Goal: Task Accomplishment & Management: Complete application form

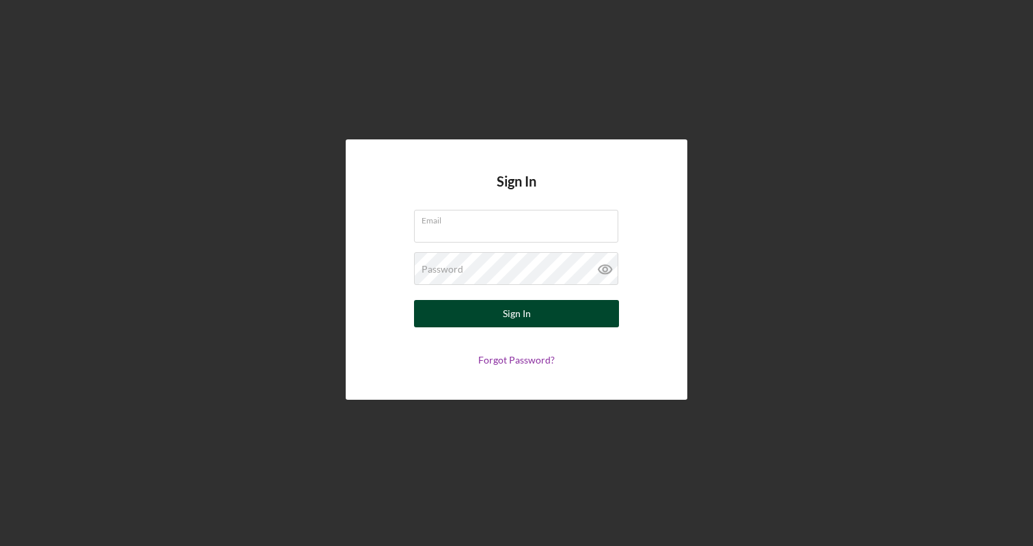
type input "[PERSON_NAME][EMAIL_ADDRESS][DOMAIN_NAME]"
click at [526, 314] on div "Sign In" at bounding box center [517, 313] width 28 height 27
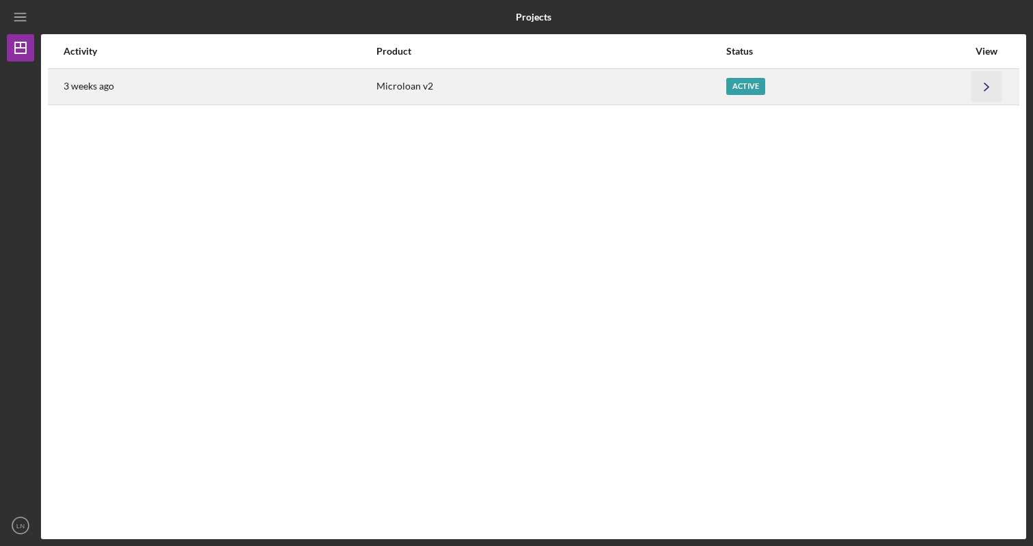
click at [980, 88] on icon "Icon/Navigate" at bounding box center [987, 86] width 31 height 31
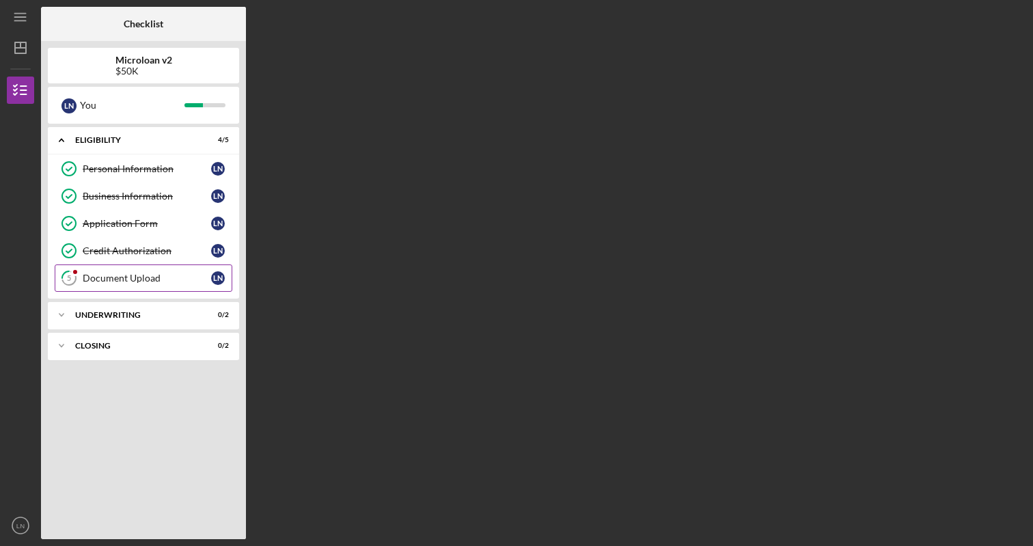
click at [146, 277] on div "Document Upload" at bounding box center [147, 278] width 128 height 11
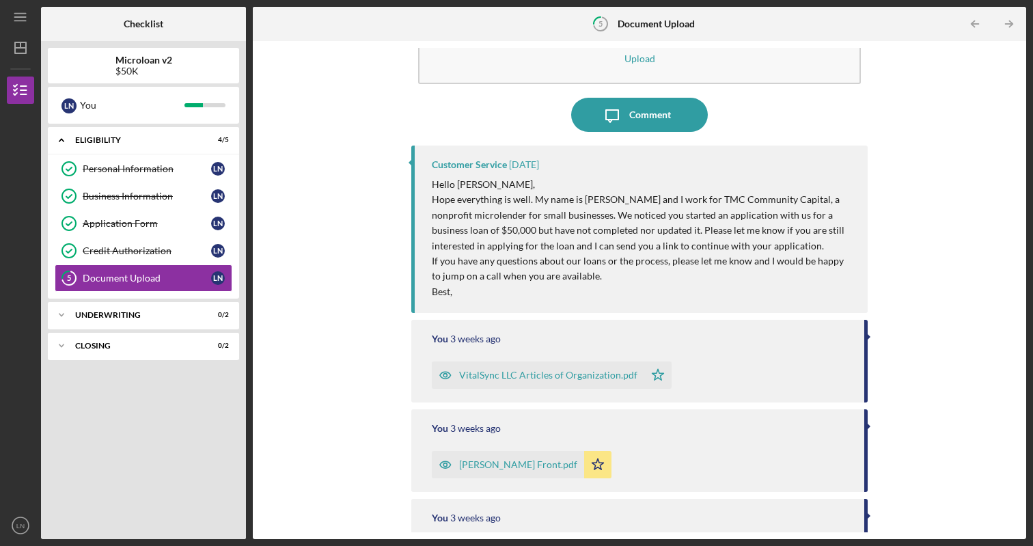
scroll to position [8, 0]
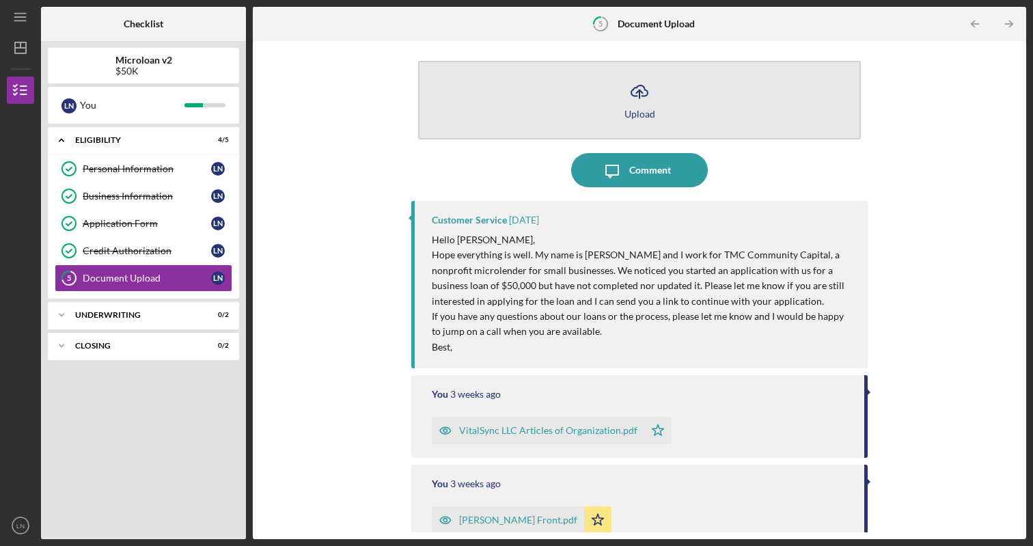
click at [639, 96] on icon "button" at bounding box center [639, 90] width 16 height 10
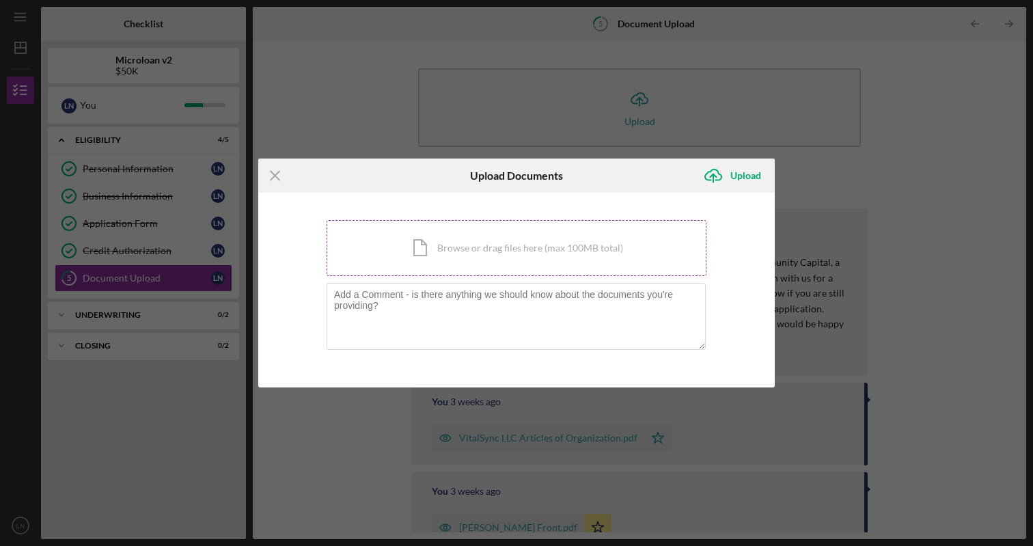
click at [508, 249] on div "Icon/Document Browse or drag files here (max 100MB total) Tap to choose files o…" at bounding box center [517, 248] width 380 height 56
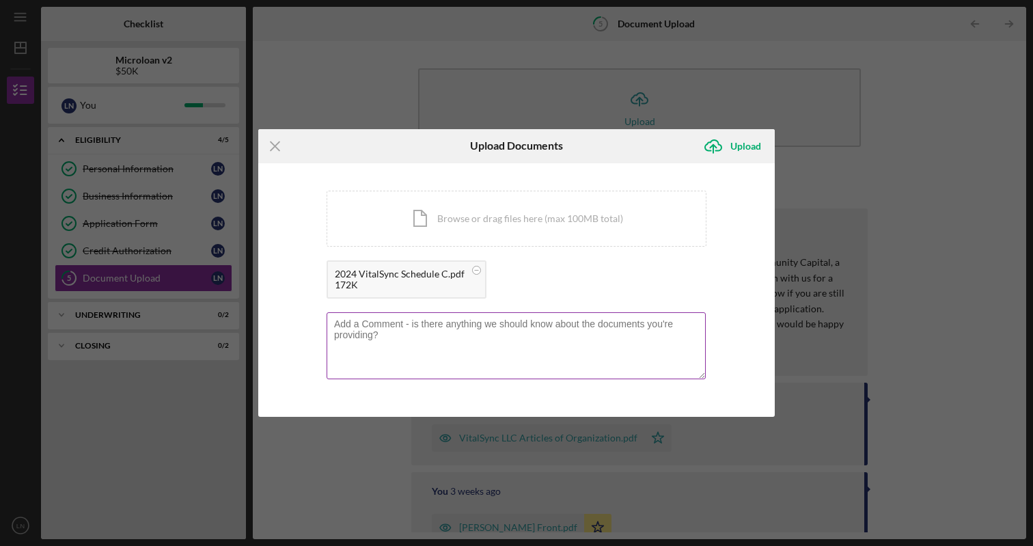
click at [383, 332] on textarea at bounding box center [516, 345] width 379 height 67
click at [378, 322] on textarea "VitalSync Schedule C" at bounding box center [516, 345] width 379 height 67
type textarea "VitalSync 2024 Schedule C"
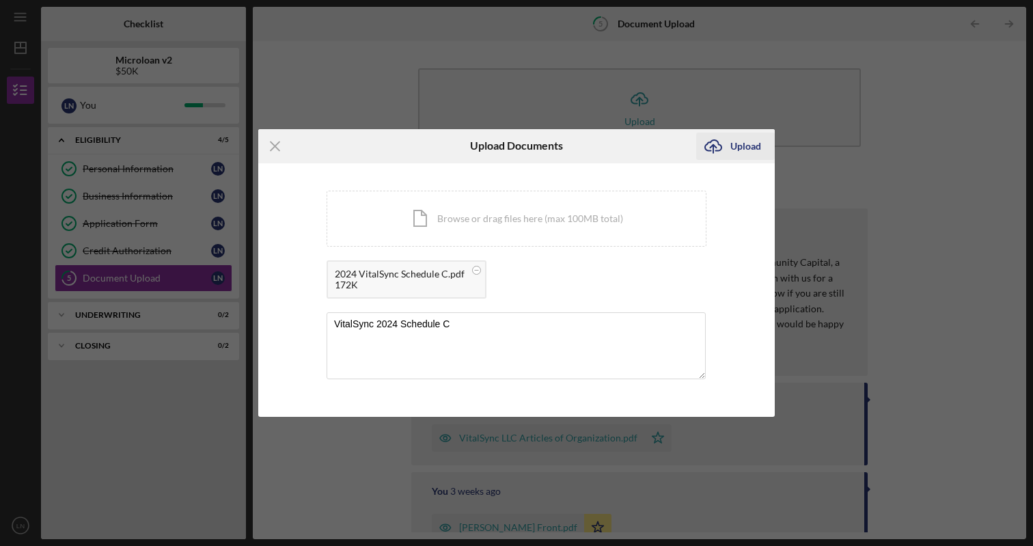
click at [743, 149] on div "Upload" at bounding box center [745, 146] width 31 height 27
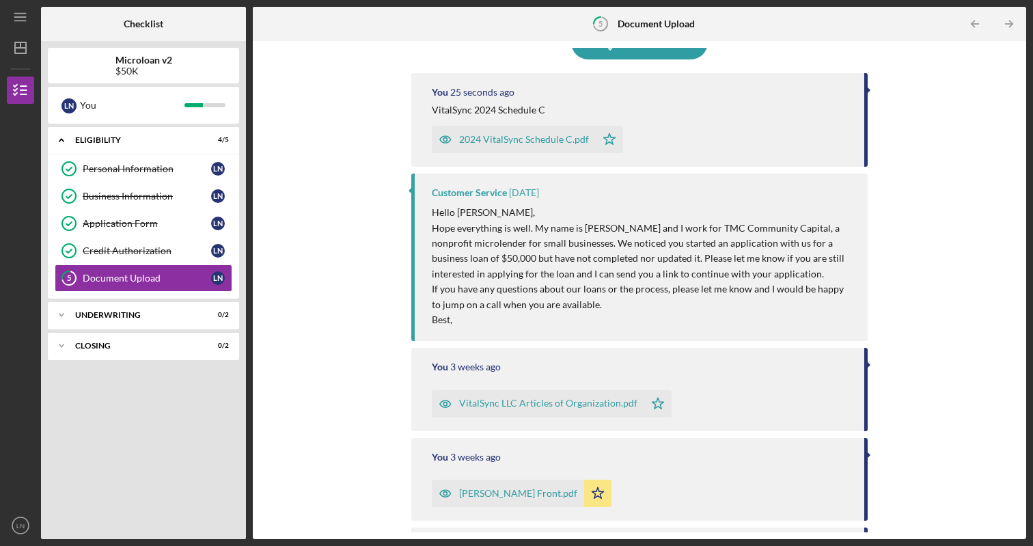
scroll to position [139, 0]
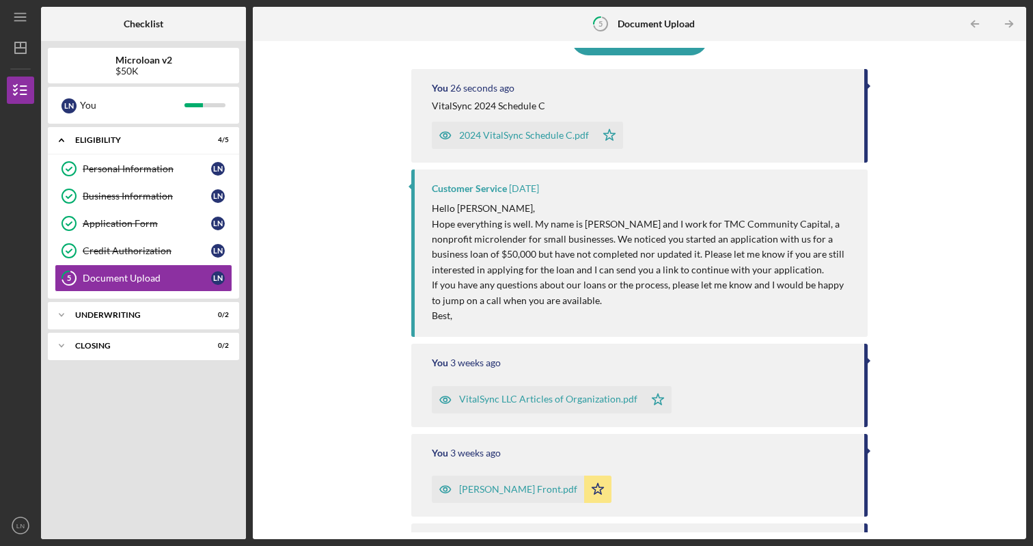
click at [609, 398] on div "VitalSync LLC Articles of Organization.pdf" at bounding box center [548, 399] width 178 height 11
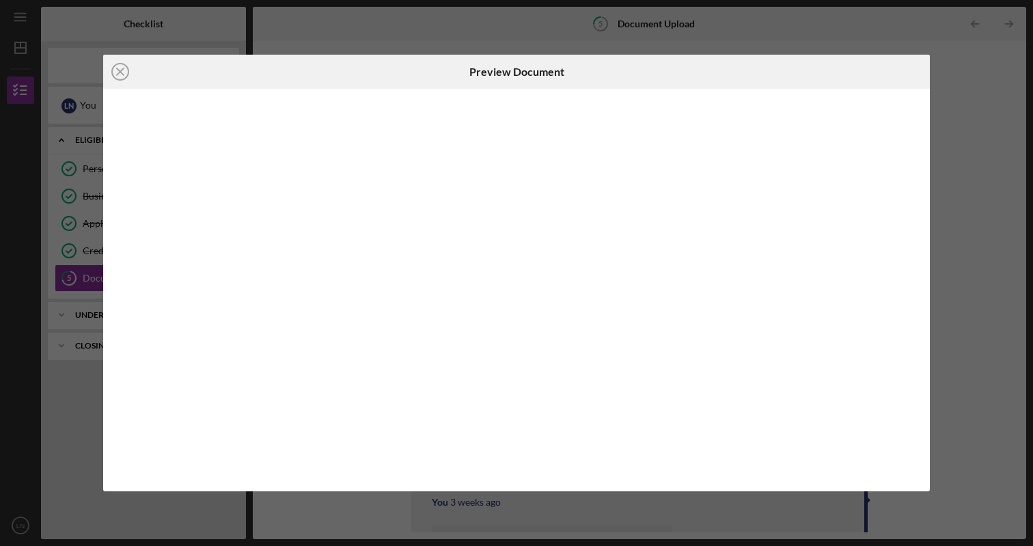
scroll to position [20, 0]
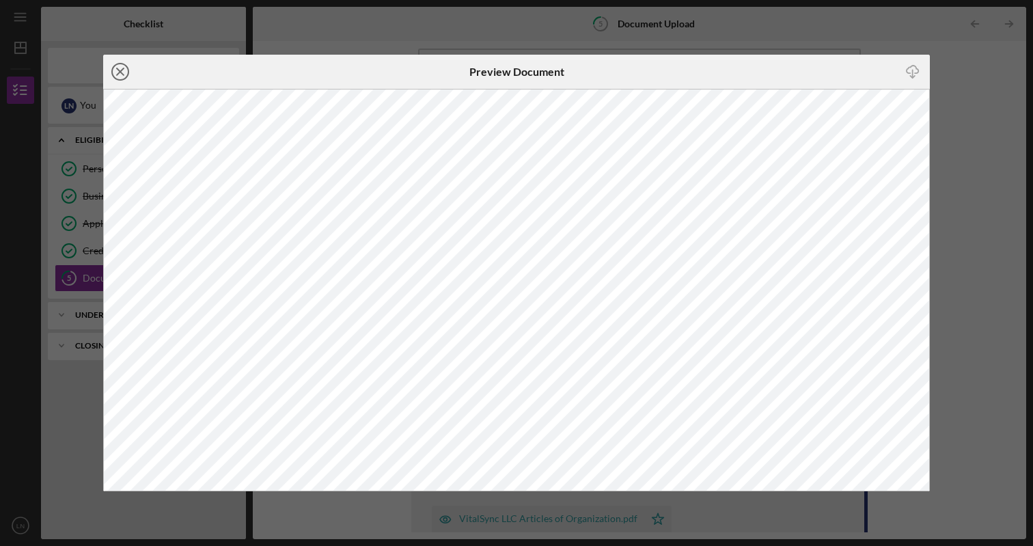
click at [124, 71] on icon "Icon/Close" at bounding box center [120, 72] width 34 height 34
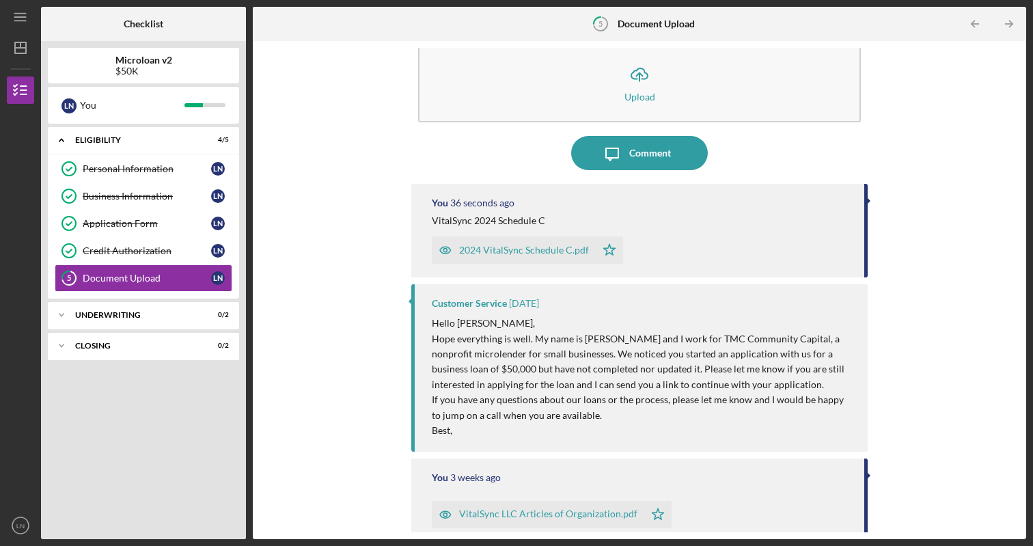
scroll to position [44, 0]
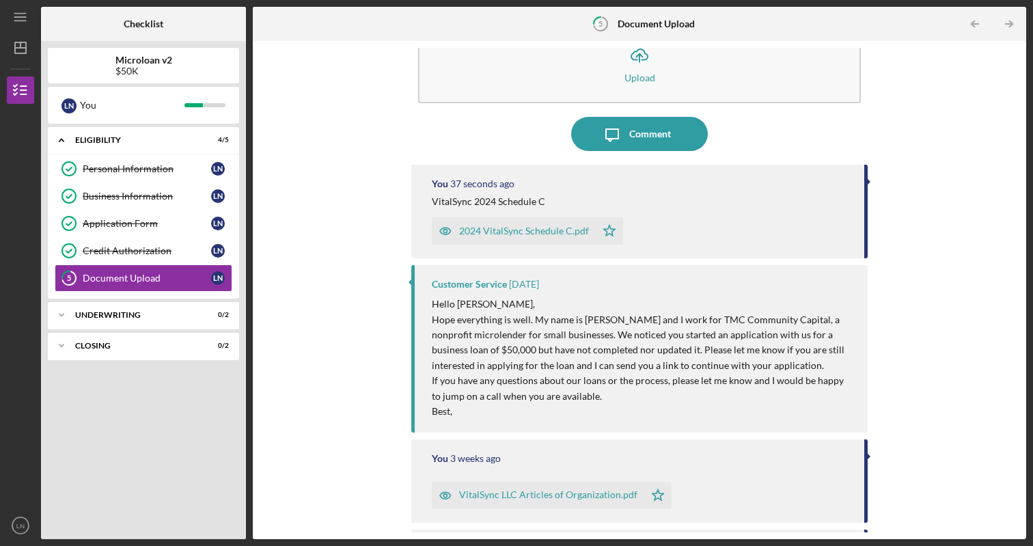
click at [516, 226] on div "2024 VitalSync Schedule C.pdf" at bounding box center [524, 230] width 130 height 11
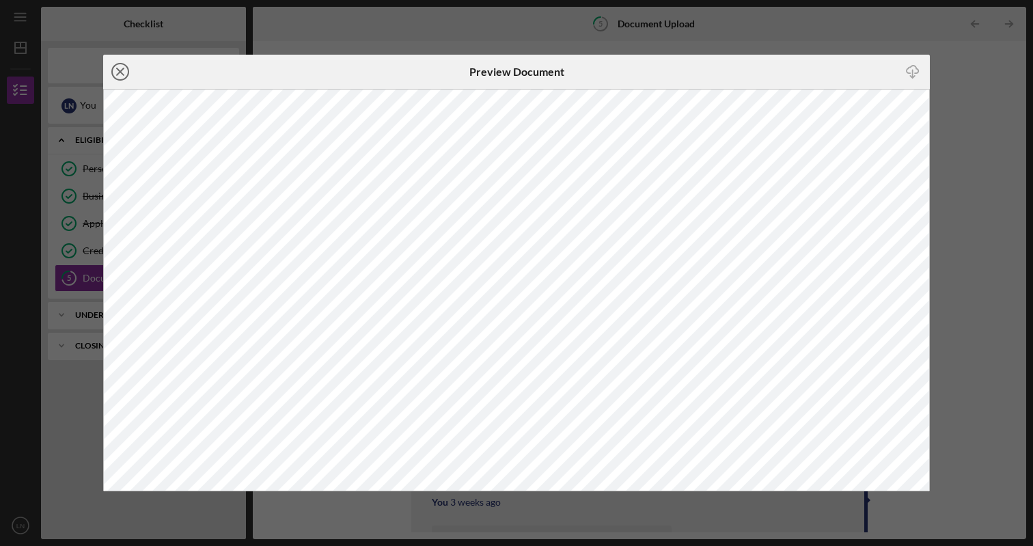
click at [120, 74] on icon "Icon/Close" at bounding box center [120, 72] width 34 height 34
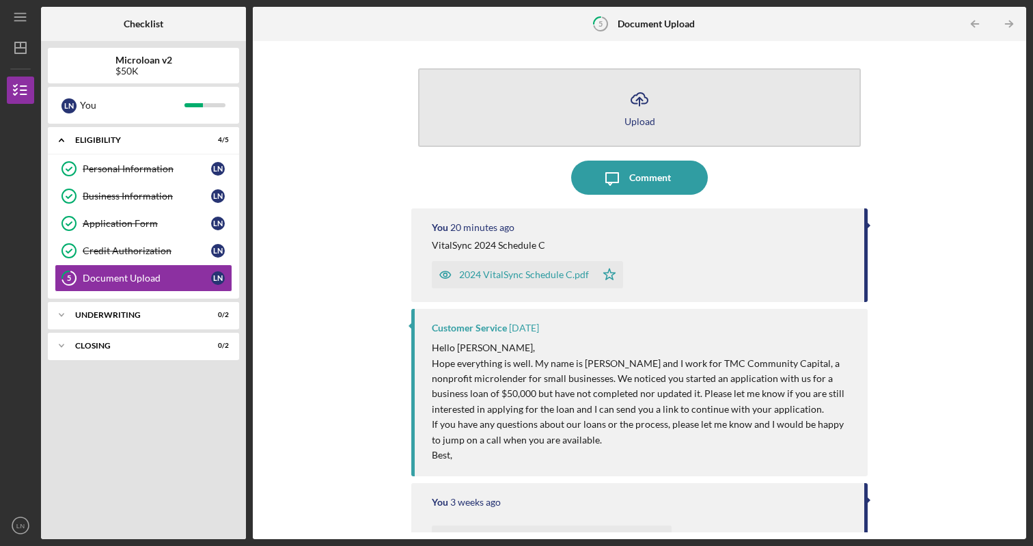
click at [639, 106] on icon "Icon/Upload" at bounding box center [639, 99] width 34 height 34
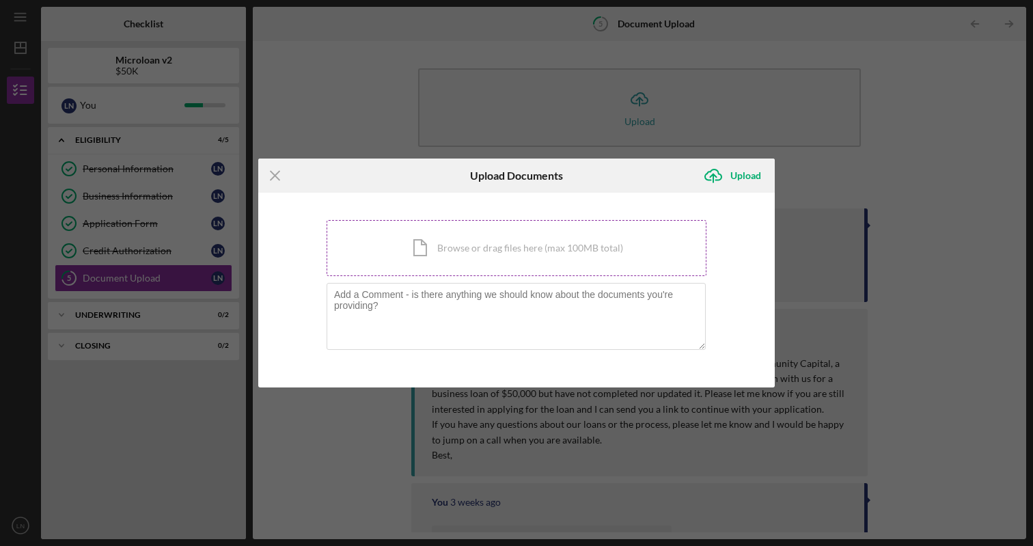
click at [517, 257] on div "Icon/Document Browse or drag files here (max 100MB total) Tap to choose files o…" at bounding box center [517, 248] width 380 height 56
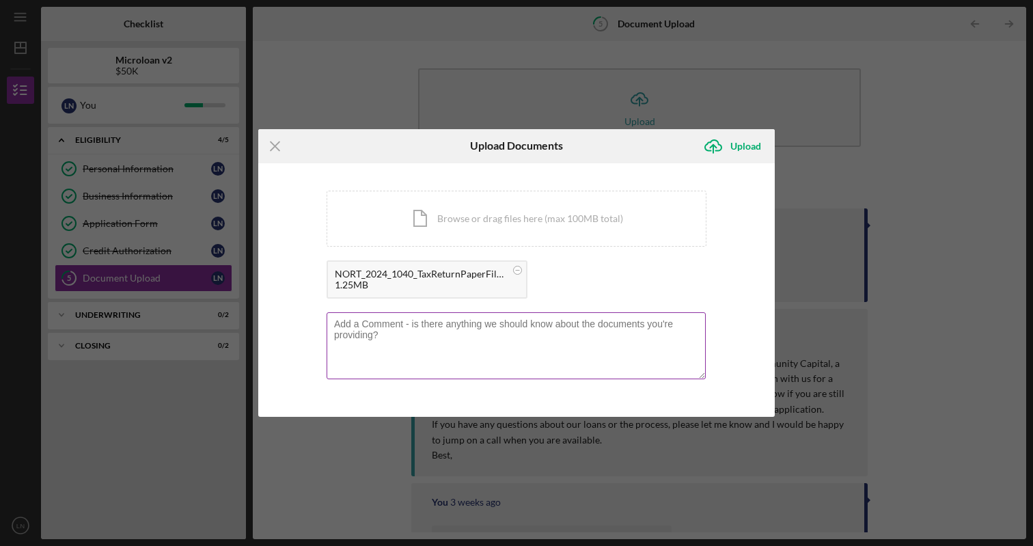
click at [454, 340] on textarea at bounding box center [516, 345] width 379 height 67
type textarea "2024 Complete taxes. Please note schedule C for VitalSync"
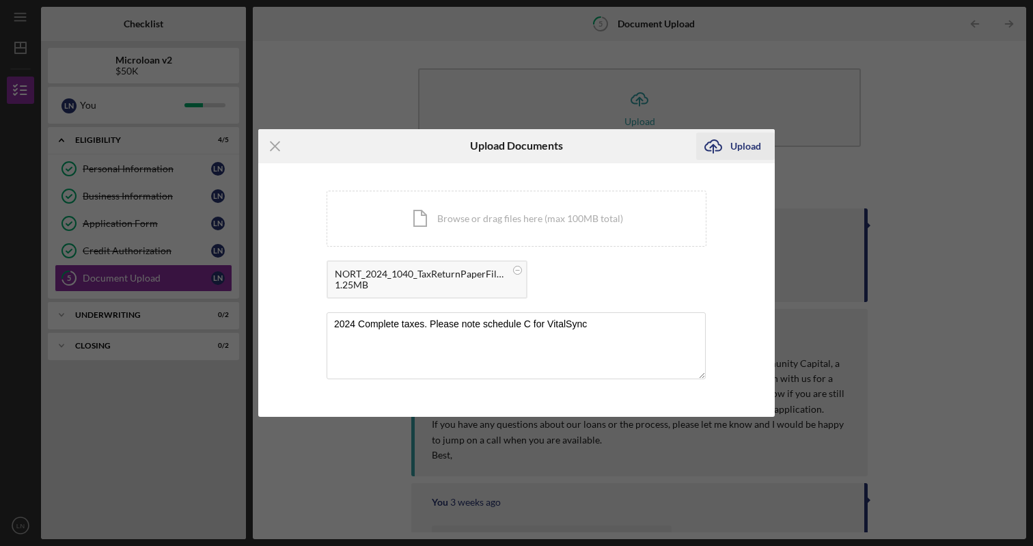
click at [737, 144] on div "Upload" at bounding box center [745, 146] width 31 height 27
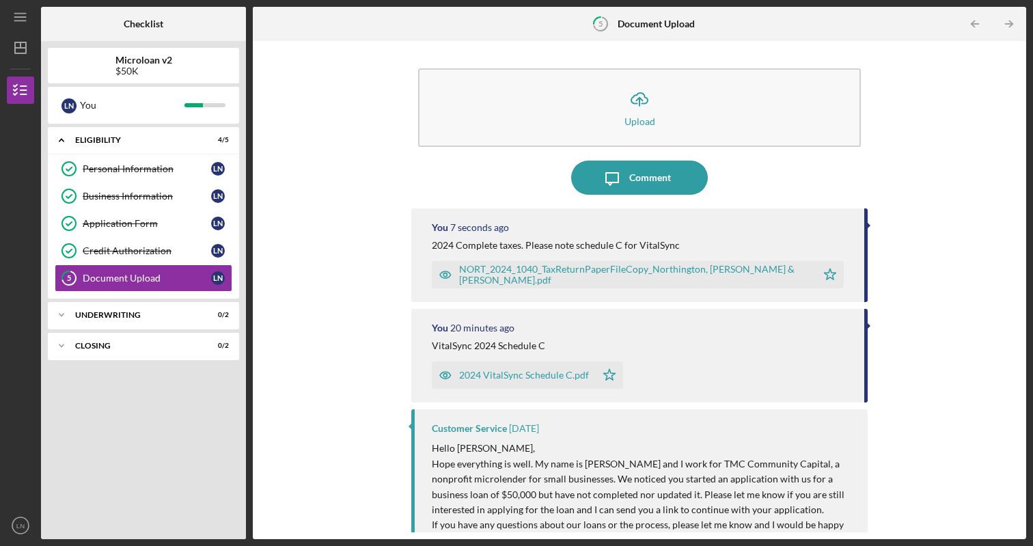
click at [568, 374] on div "2024 VitalSync Schedule C.pdf" at bounding box center [524, 375] width 130 height 11
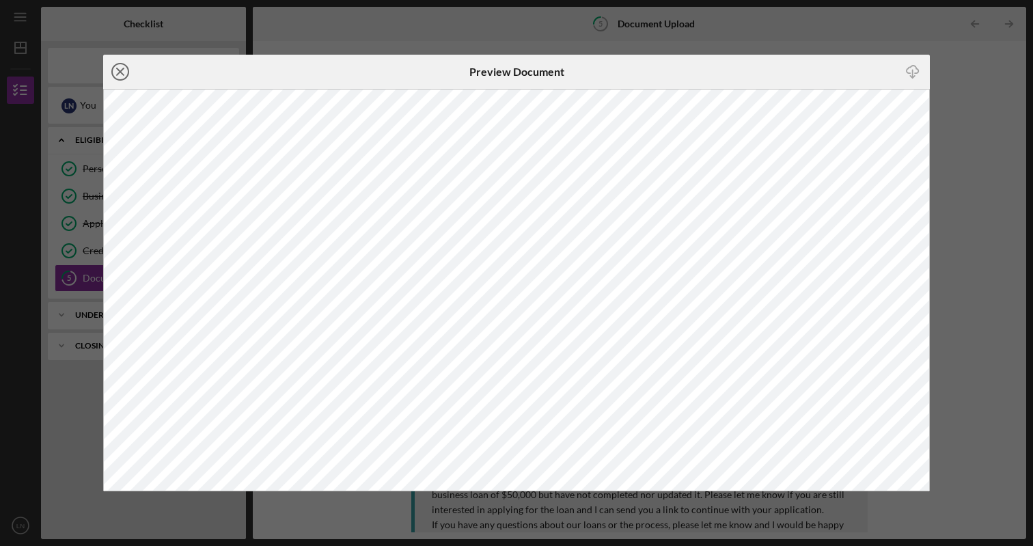
click at [122, 72] on icon "Icon/Close" at bounding box center [120, 72] width 34 height 34
